Goal: Information Seeking & Learning: Understand process/instructions

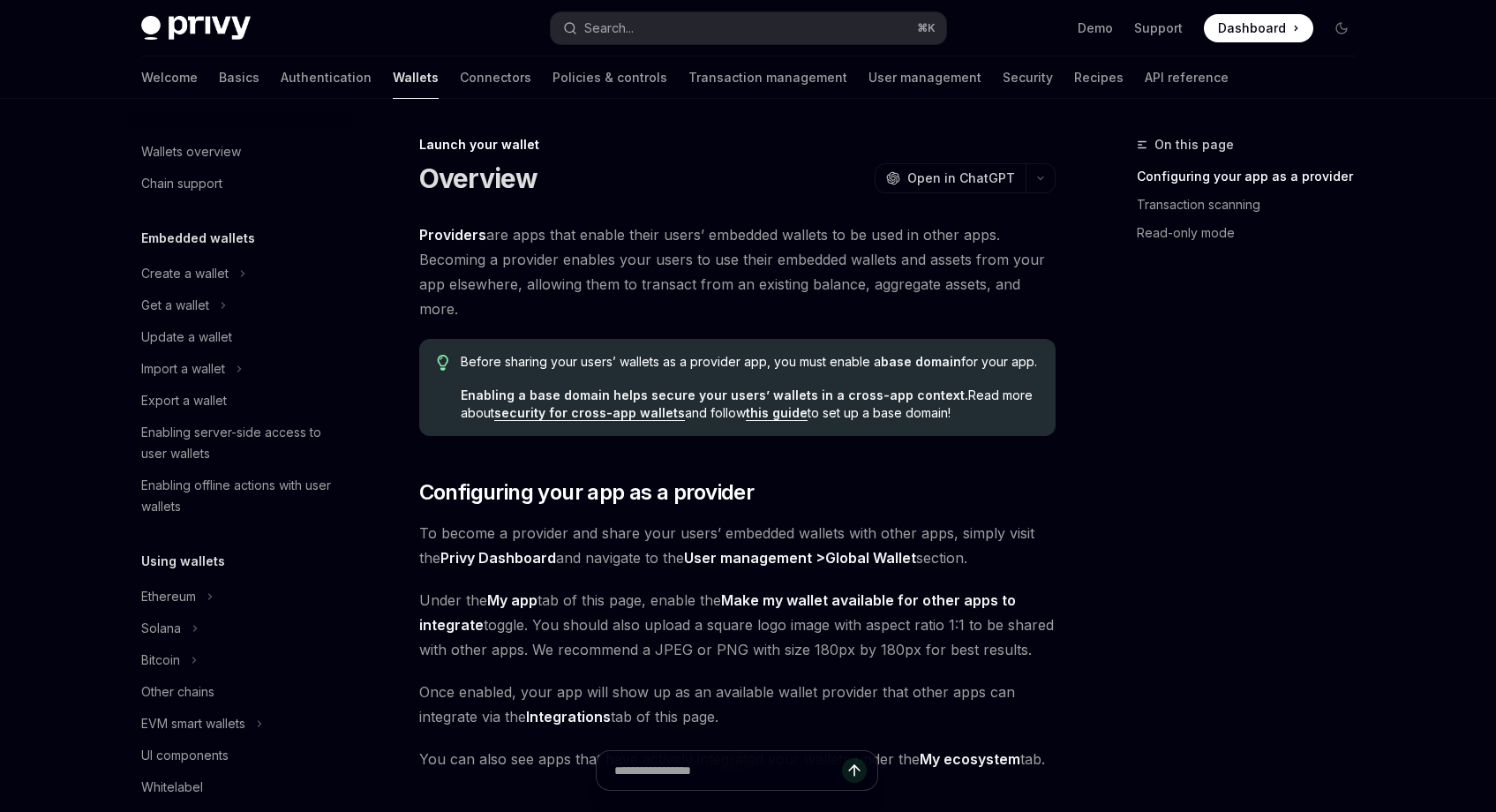
scroll to position [768, 0]
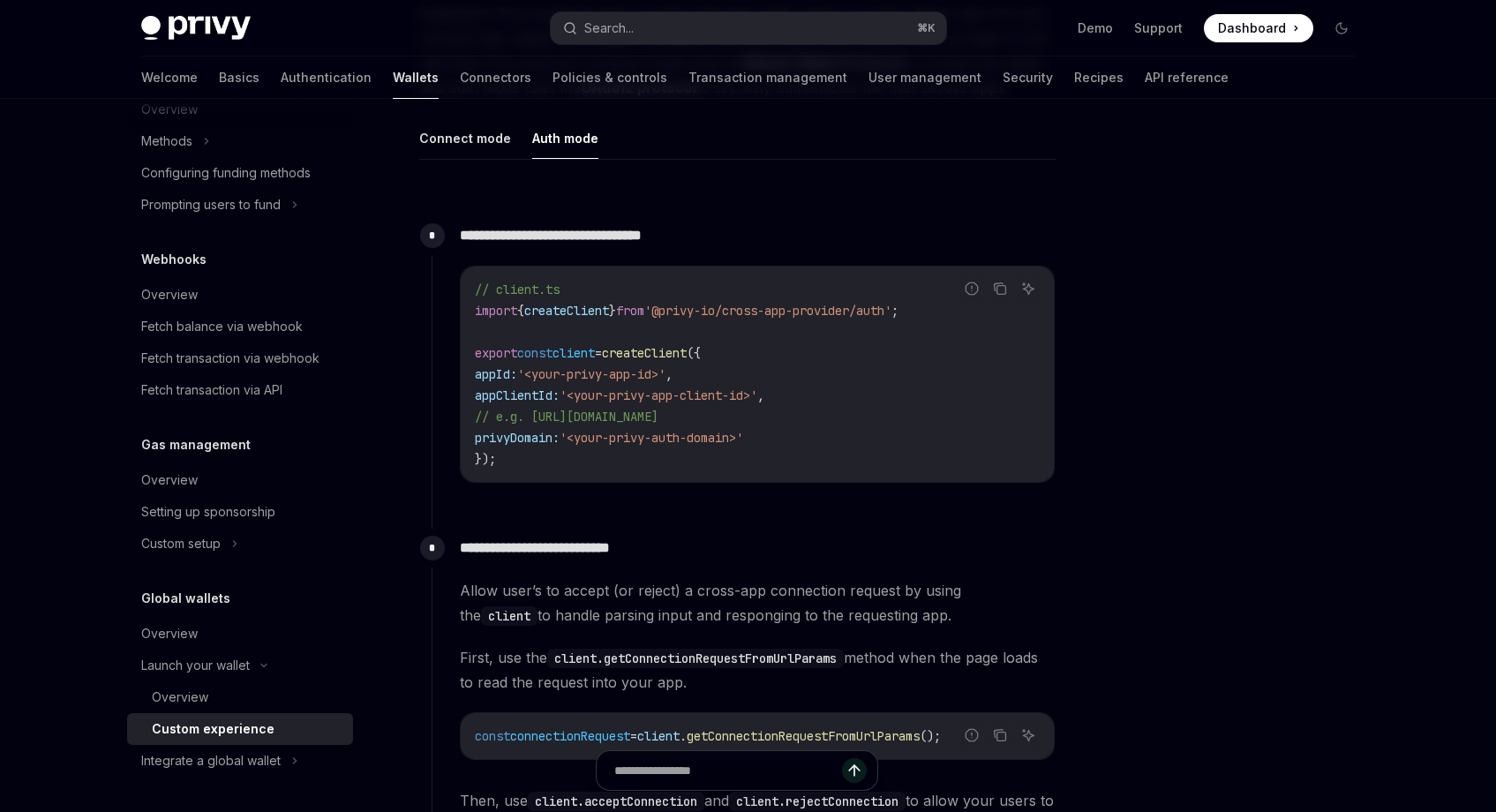
click at [675, 352] on span "createClient" at bounding box center [645, 353] width 85 height 16
copy span "createClient"
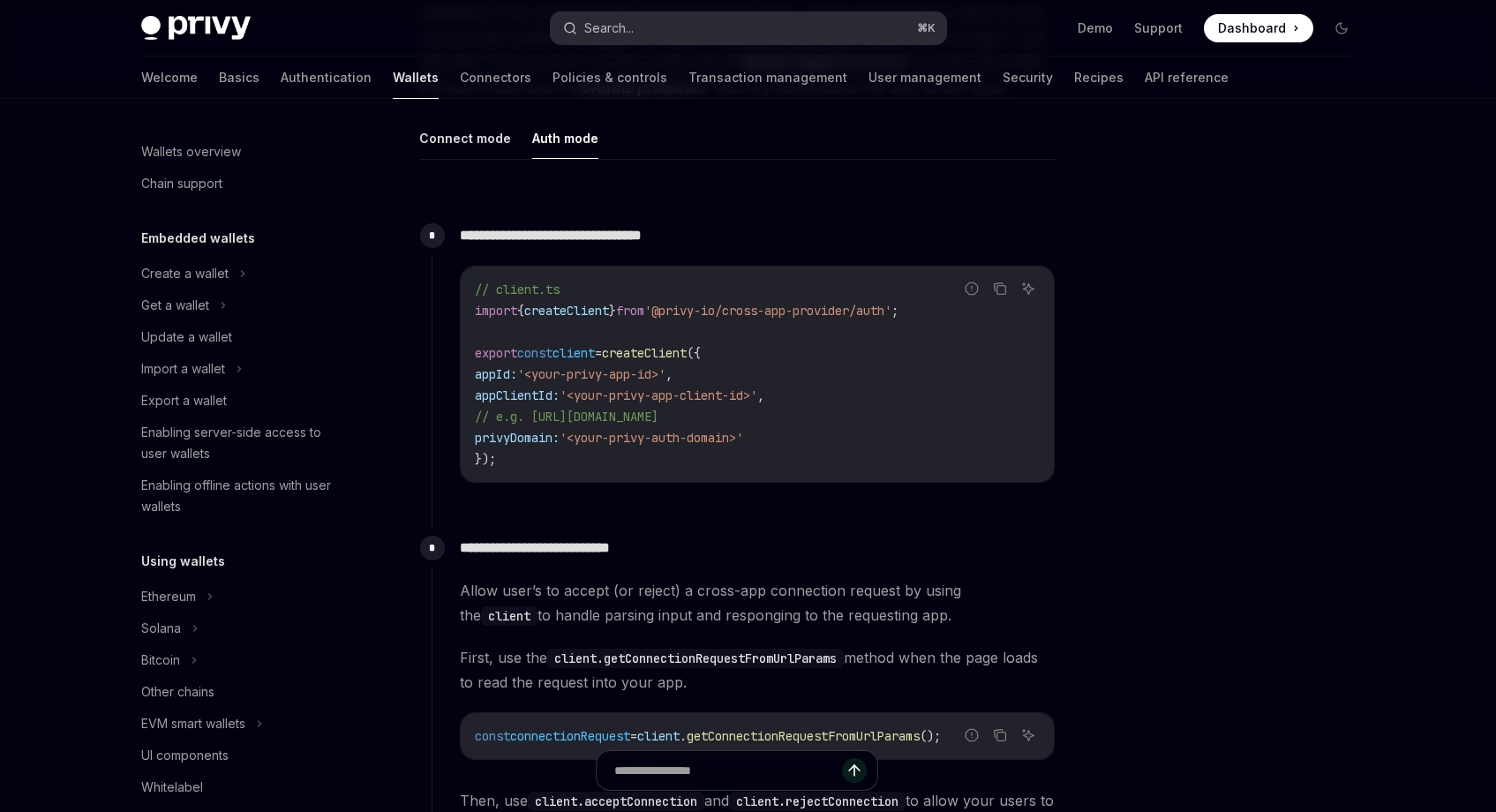
scroll to position [768, 0]
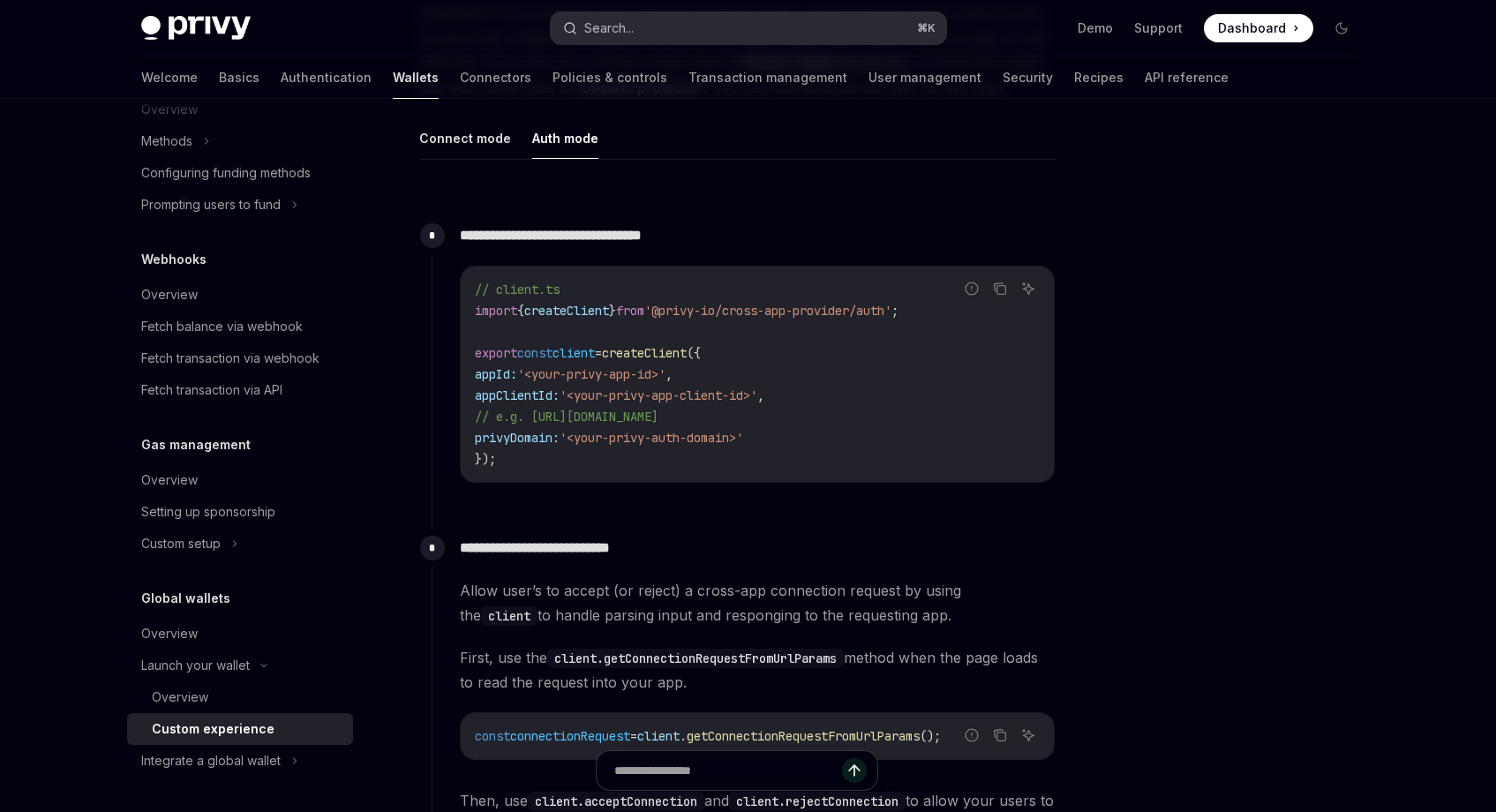
type textarea "*"
